Goal: Transaction & Acquisition: Purchase product/service

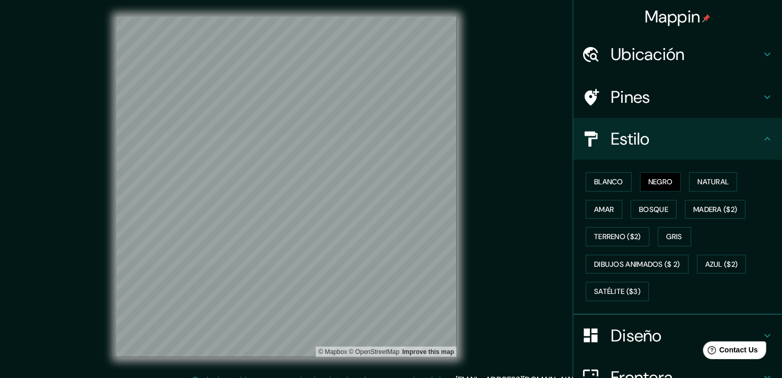
click at [670, 18] on font "Mappin" at bounding box center [673, 17] width 56 height 22
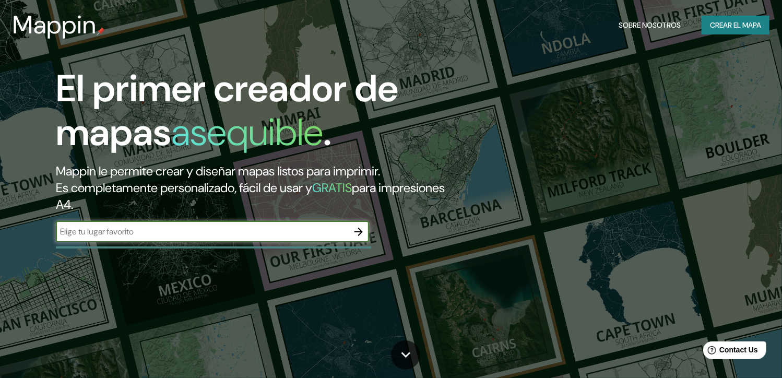
click at [695, 53] on div "El primer creador de mapas asequible . Mappin le permite crear y diseñar mapas …" at bounding box center [391, 189] width 782 height 378
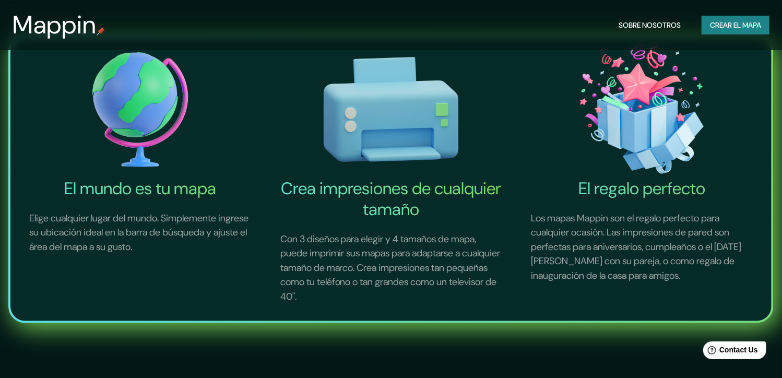
scroll to position [366, 0]
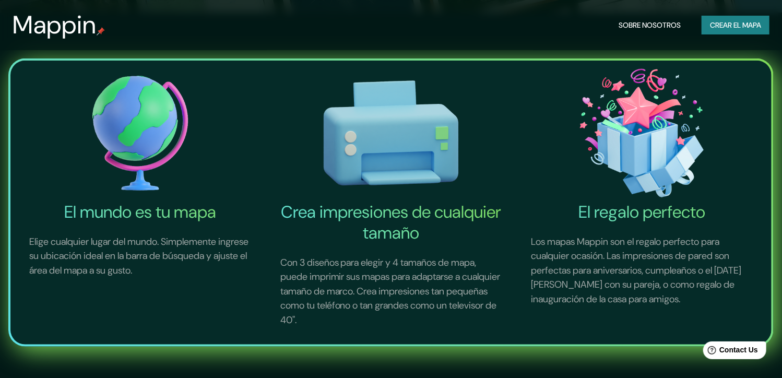
click at [719, 22] on font "Crear el mapa" at bounding box center [735, 25] width 51 height 13
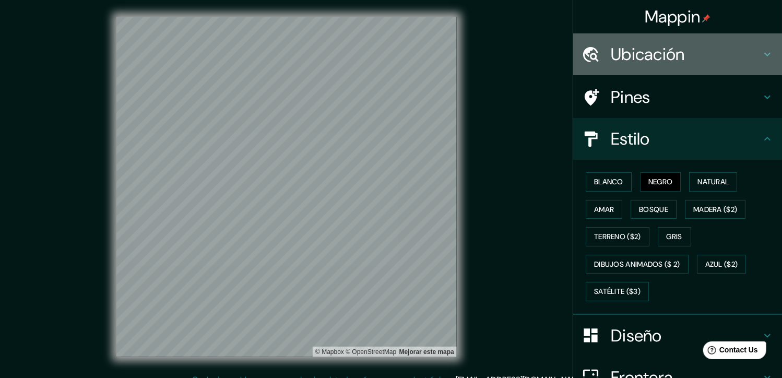
click at [642, 56] on h4 "Ubicación" at bounding box center [686, 54] width 150 height 21
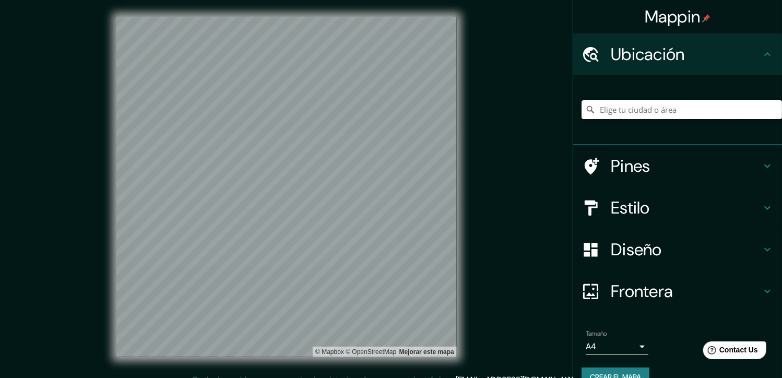
click at [628, 110] on input "Elige tu ciudad o área" at bounding box center [682, 109] width 201 height 19
paste input "-38.650636, -73.450517"
type input "-38.650636, -73.450517"
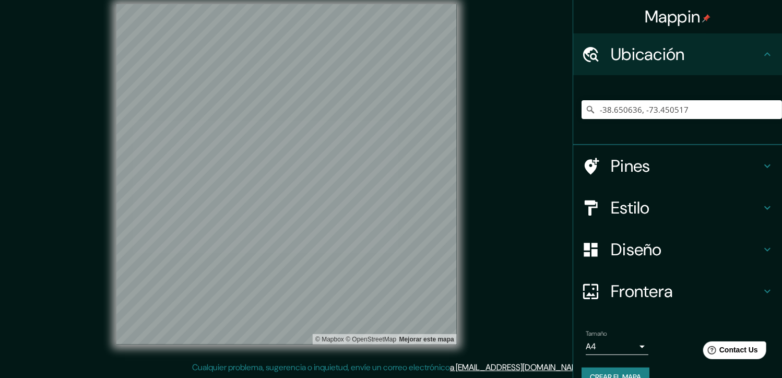
click at [612, 374] on font "Crear el mapa" at bounding box center [615, 377] width 51 height 13
click at [706, 109] on input "-38.650636, -73.450517" at bounding box center [682, 109] width 201 height 19
click at [697, 206] on h4 "Estilo" at bounding box center [686, 207] width 150 height 21
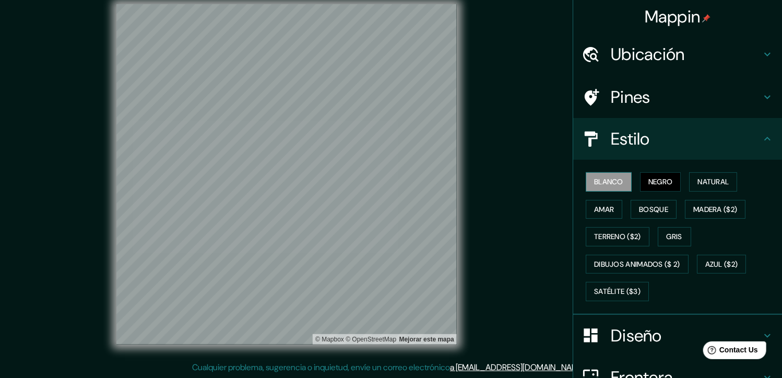
click at [604, 183] on font "Blanco" at bounding box center [608, 181] width 29 height 13
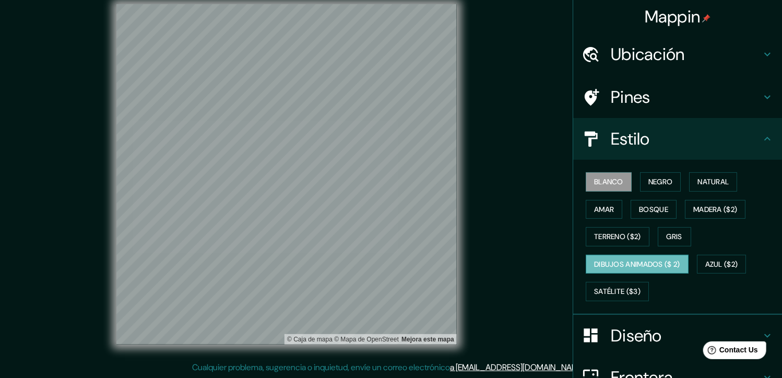
click at [662, 259] on font "Dibujos animados ($ 2)" at bounding box center [637, 264] width 86 height 13
click at [611, 233] on font "Terreno ($2)" at bounding box center [617, 236] width 47 height 13
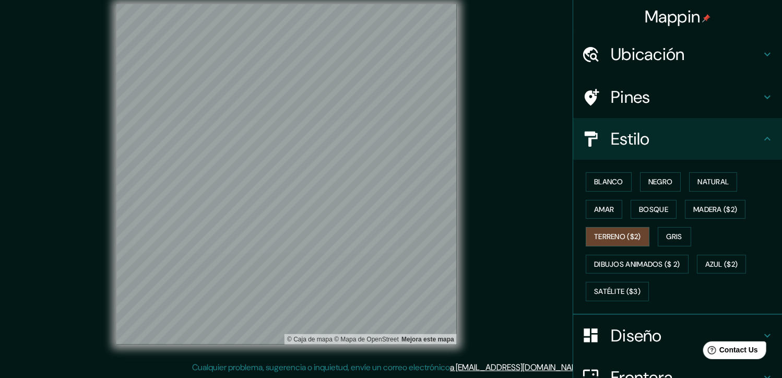
click at [458, 134] on div "© Caja [PERSON_NAME] © Mapa de OpenStreet Mejora este mapa" at bounding box center [287, 174] width 374 height 374
click at [594, 185] on font "Blanco" at bounding box center [608, 181] width 29 height 13
click at [638, 232] on button "Terreno ($2)" at bounding box center [618, 236] width 64 height 19
click at [594, 182] on font "Blanco" at bounding box center [608, 181] width 29 height 13
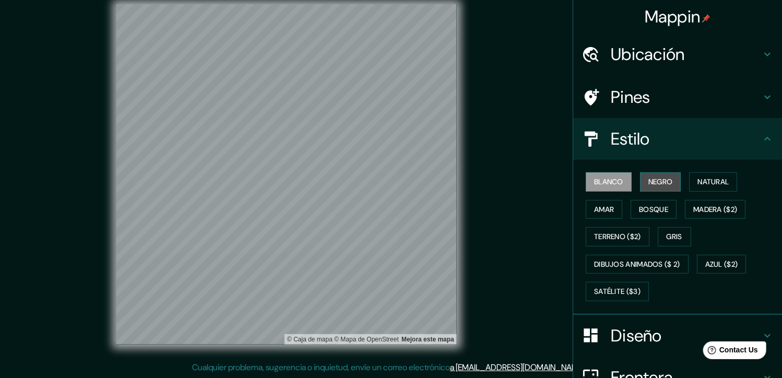
click at [652, 176] on font "Negro" at bounding box center [661, 181] width 25 height 13
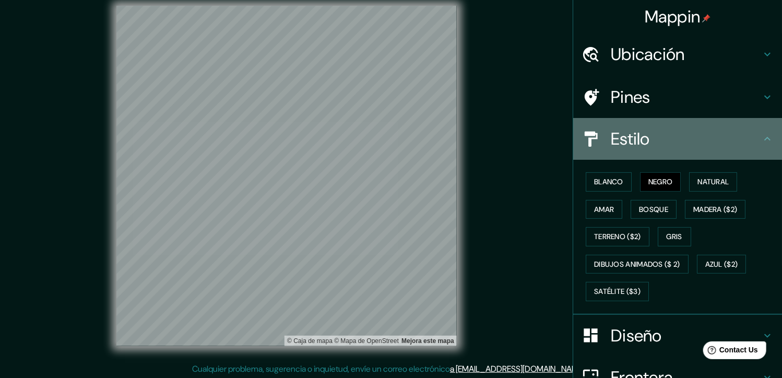
click at [625, 141] on h4 "Estilo" at bounding box center [686, 138] width 150 height 21
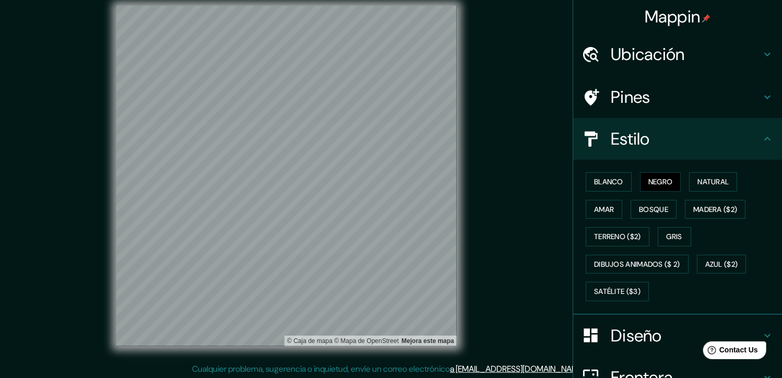
click at [750, 142] on h4 "Estilo" at bounding box center [686, 138] width 150 height 21
click at [652, 207] on font "Bosque" at bounding box center [653, 209] width 29 height 13
click at [602, 206] on font "Amar" at bounding box center [604, 209] width 20 height 13
click at [611, 230] on font "Terreno ($2)" at bounding box center [617, 236] width 47 height 13
